Goal: Find specific page/section: Find specific page/section

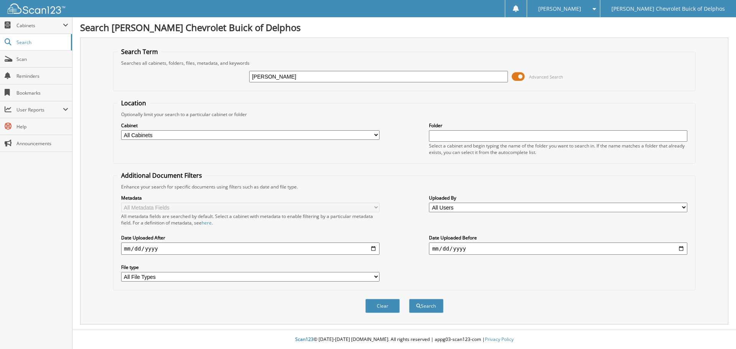
type input "[PERSON_NAME]"
click at [409, 299] on button "Search" at bounding box center [426, 306] width 34 height 14
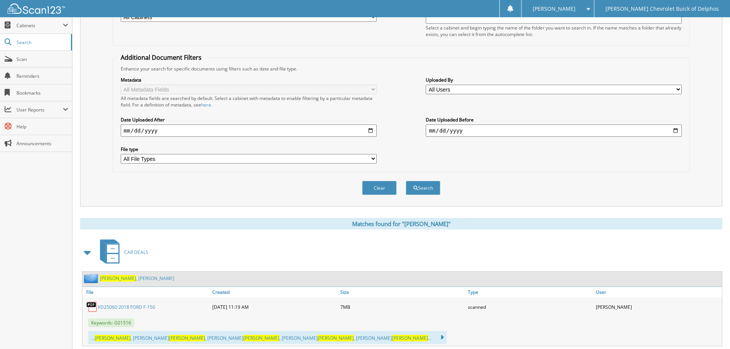
scroll to position [139, 0]
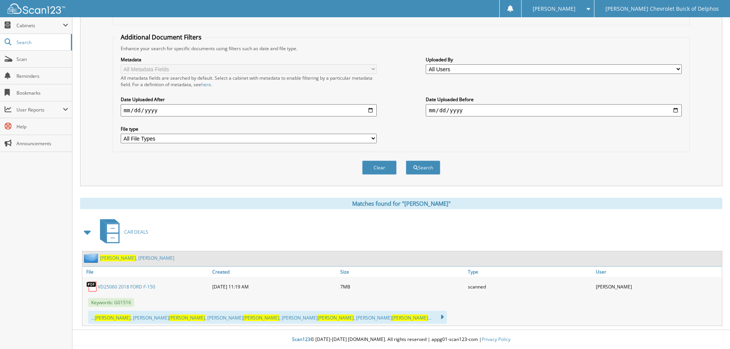
click at [122, 288] on link "VD25060 2018 FORD F-150" at bounding box center [126, 287] width 57 height 7
